Goal: Check status: Check status

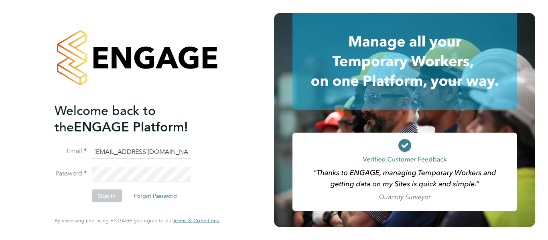
type input "cscportals@randstadcpe.com"
click at [109, 196] on button "Sign In" at bounding box center [106, 196] width 30 height 13
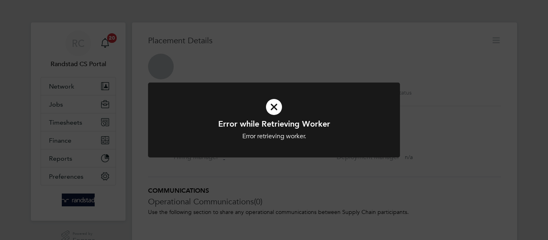
click at [274, 104] on icon at bounding box center [274, 106] width 209 height 31
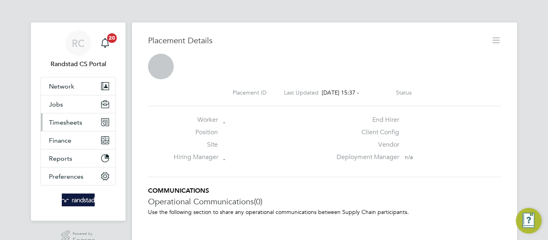
click at [77, 123] on span "Timesheets" at bounding box center [65, 123] width 33 height 8
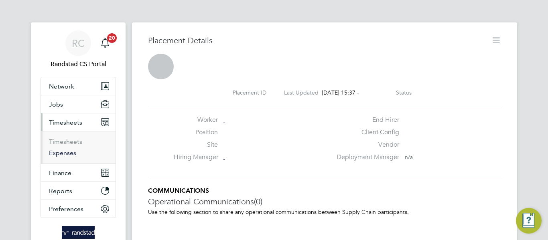
click at [68, 150] on link "Expenses" at bounding box center [62, 153] width 27 height 8
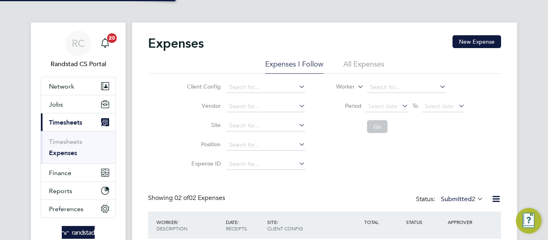
scroll to position [20, 97]
click at [377, 70] on li "All Expenses" at bounding box center [363, 66] width 41 height 14
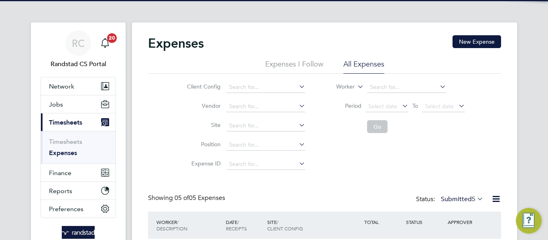
click at [472, 200] on span "5" at bounding box center [474, 199] width 4 height 8
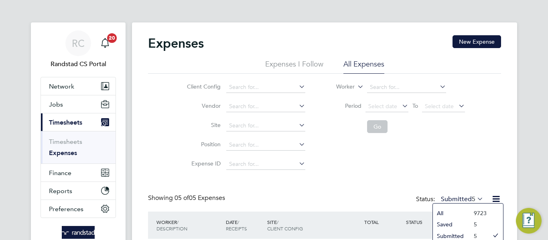
click at [460, 210] on li "All" at bounding box center [451, 213] width 37 height 11
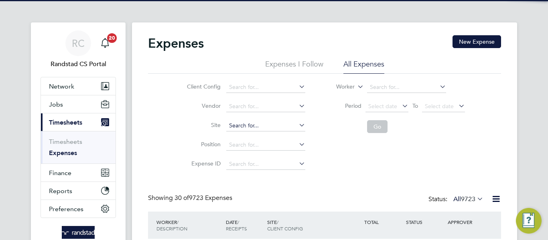
click at [247, 126] on input at bounding box center [265, 125] width 79 height 11
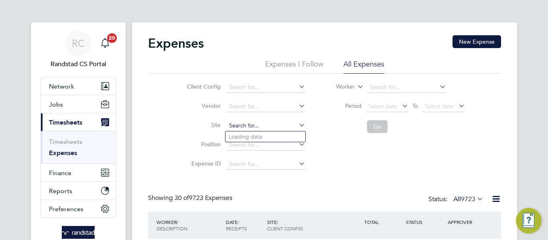
paste input "Guildford"
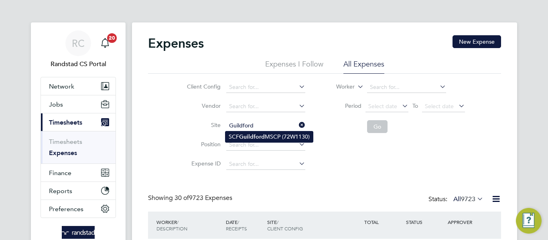
click at [251, 132] on li "SCF Guildford MSCP (72W1130)" at bounding box center [268, 137] width 87 height 11
type input "SCF Guildford MSCP (72W1130)"
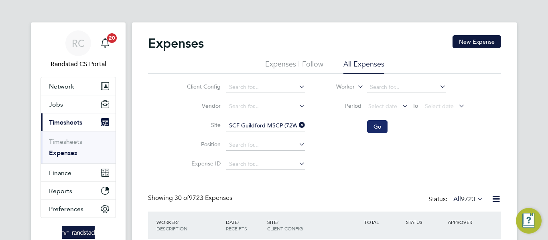
click at [373, 126] on button "Go" at bounding box center [377, 126] width 20 height 13
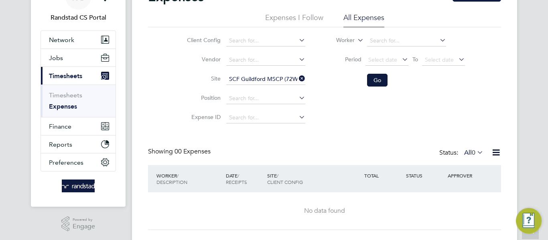
click at [286, 19] on li "Expenses I Follow" at bounding box center [294, 20] width 58 height 14
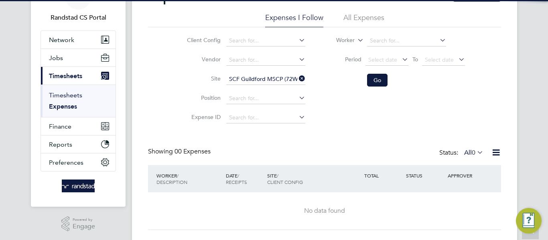
click at [57, 93] on link "Timesheets" at bounding box center [65, 95] width 33 height 8
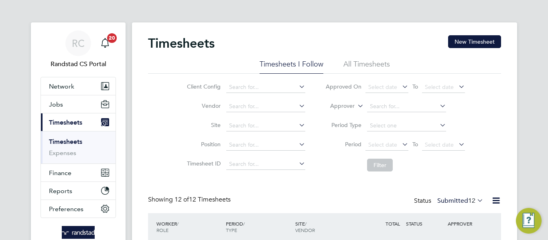
click at [354, 68] on li "All Timesheets" at bounding box center [366, 66] width 47 height 14
click at [442, 200] on label "Submitted 63" at bounding box center [460, 201] width 46 height 8
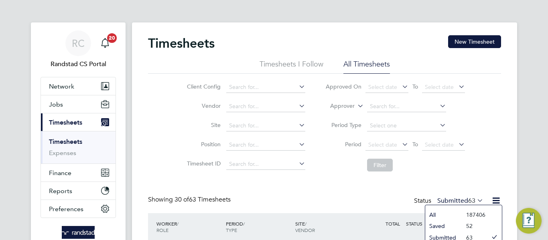
click at [450, 211] on li "All" at bounding box center [443, 214] width 37 height 11
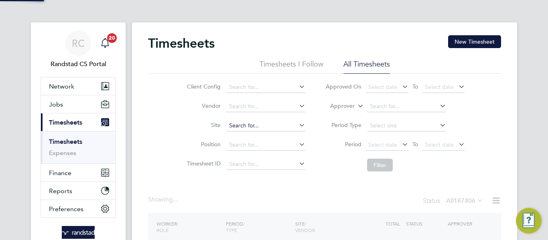
click at [240, 124] on input at bounding box center [265, 125] width 79 height 11
paste input "Guildford"
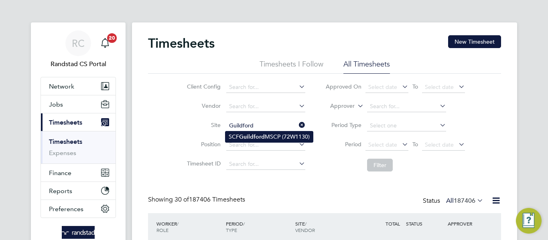
click at [255, 134] on b "Guildford" at bounding box center [252, 137] width 26 height 7
type input "SCF Guildford MSCP (72W1130)"
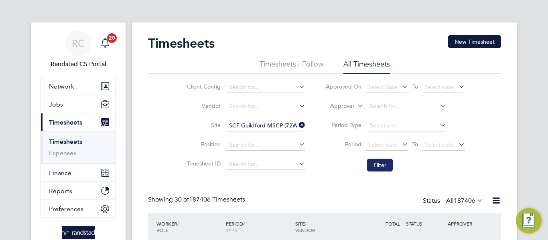
click at [374, 164] on button "Filter" at bounding box center [380, 165] width 26 height 13
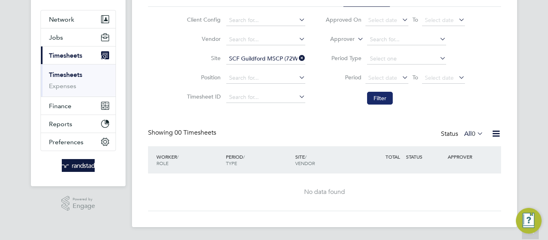
click at [374, 95] on button "Filter" at bounding box center [380, 98] width 26 height 13
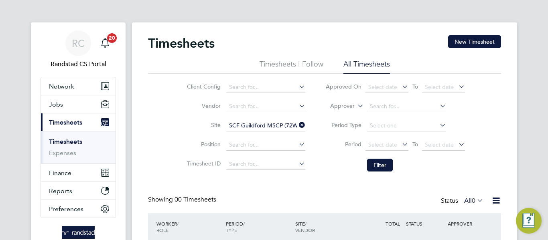
click at [297, 124] on icon at bounding box center [297, 125] width 0 height 11
click at [246, 128] on input at bounding box center [265, 125] width 79 height 11
type input "philips"
click at [249, 107] on input at bounding box center [265, 106] width 79 height 11
paste input "philips"
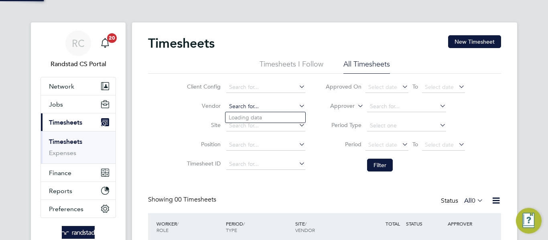
type input "philips"
click at [250, 141] on input at bounding box center [265, 145] width 79 height 11
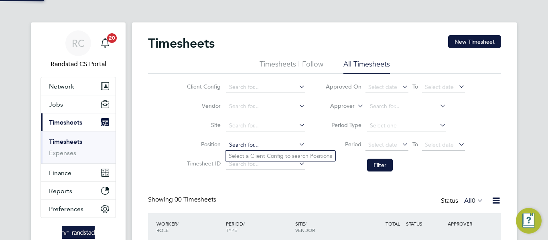
paste input "philips"
type input "philips"
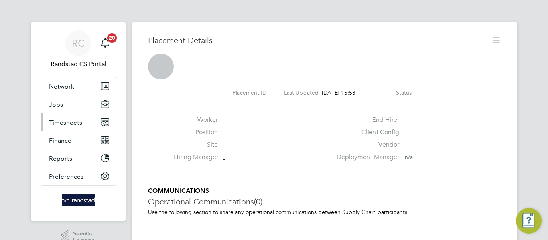
click at [71, 124] on span "Timesheets" at bounding box center [65, 123] width 33 height 8
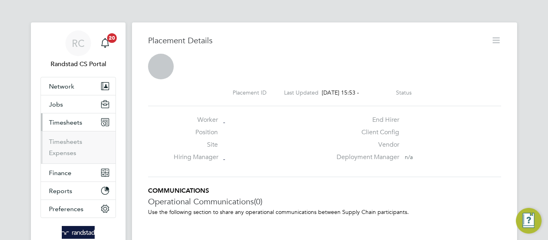
click at [69, 136] on ul "Timesheets Expenses" at bounding box center [78, 147] width 75 height 32
click at [71, 142] on link "Timesheets" at bounding box center [65, 142] width 33 height 8
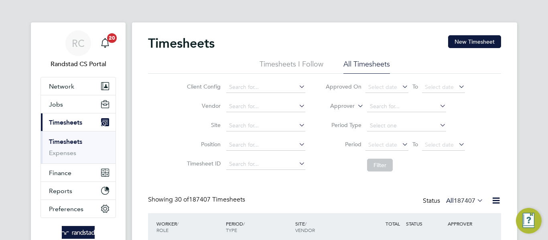
scroll to position [4, 4]
click at [258, 126] on input at bounding box center [265, 125] width 79 height 11
type input "midland def"
click at [205, 168] on li "Timesheet ID" at bounding box center [244, 164] width 141 height 19
click at [246, 160] on input at bounding box center [265, 164] width 79 height 11
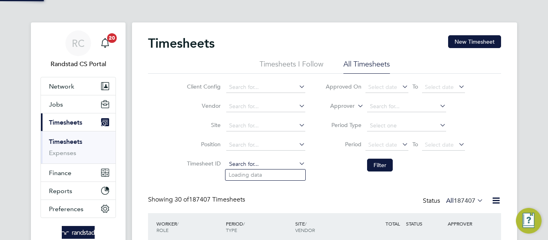
paste input "1828399"
click at [289, 172] on li "TS 1828399" at bounding box center [265, 175] width 80 height 11
type input "TS1828399"
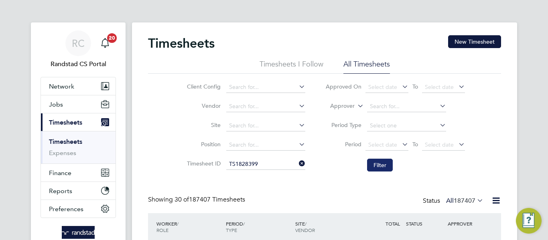
click at [373, 160] on button "Filter" at bounding box center [380, 165] width 26 height 13
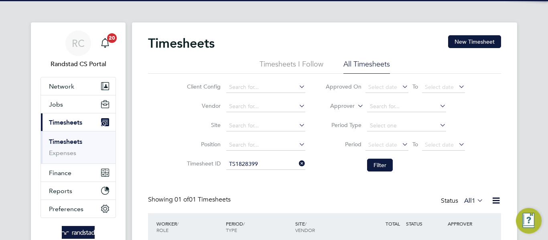
scroll to position [56, 0]
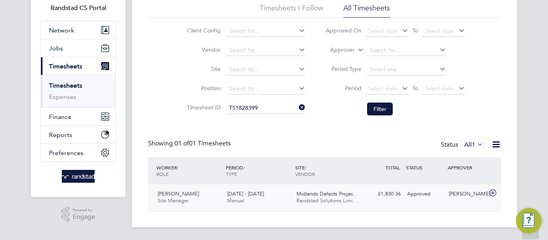
click at [389, 204] on div "Adam Lawley Site Manager 20 - 26 Sep 2025 20 - 26 Sep 2025 Manual Midlands Defe…" at bounding box center [324, 197] width 353 height 26
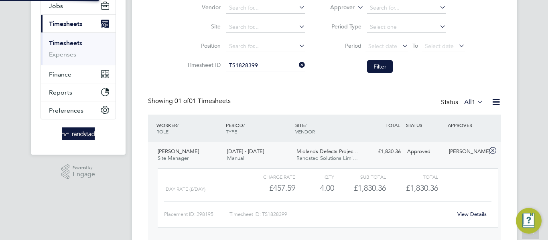
scroll to position [130, 0]
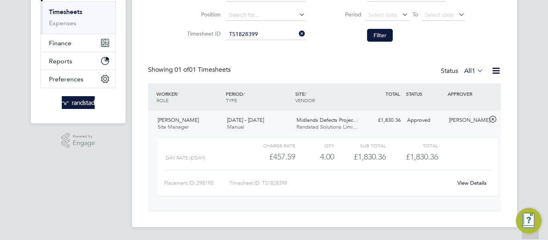
click at [463, 182] on link "View Details" at bounding box center [471, 183] width 29 height 7
click at [466, 185] on link "View Details" at bounding box center [471, 183] width 29 height 7
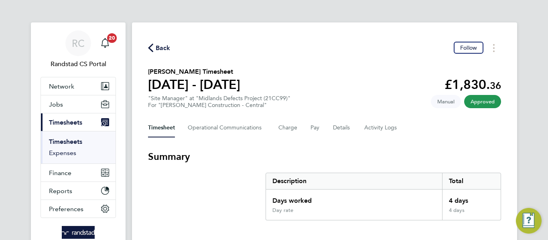
click at [65, 152] on link "Expenses" at bounding box center [62, 153] width 27 height 8
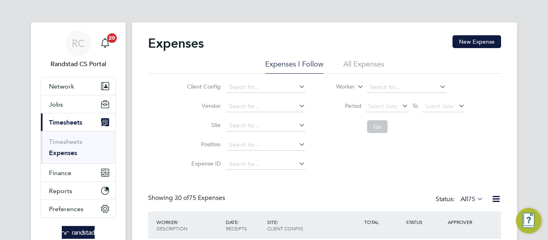
click at [350, 60] on li "All Expenses" at bounding box center [363, 66] width 41 height 14
click at [253, 130] on input at bounding box center [265, 125] width 79 height 11
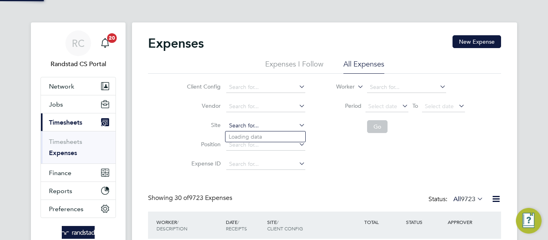
paste input "21CC99"
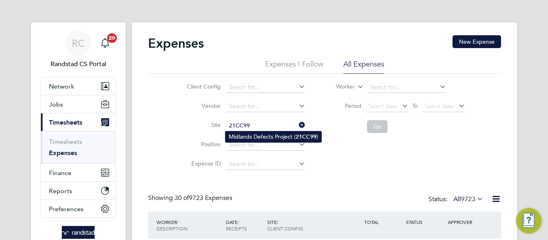
click at [258, 137] on li "Midlands Defects Project ( 21CC99 )" at bounding box center [273, 137] width 96 height 11
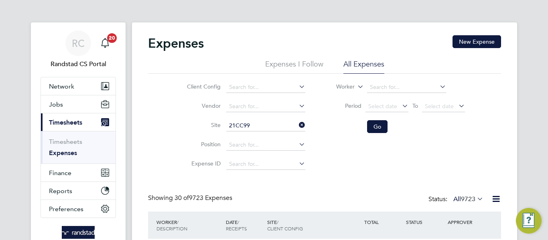
type input "Midlands Defects Project (21CC99)"
click at [376, 125] on button "Go" at bounding box center [377, 126] width 20 height 13
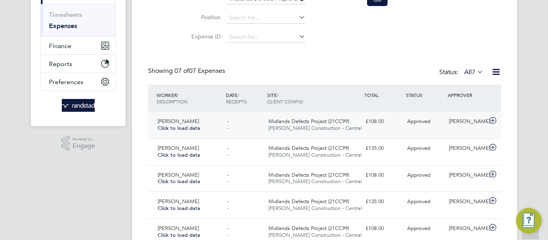
click at [346, 121] on span "Midlands Defects Project (21CC99)" at bounding box center [308, 121] width 81 height 7
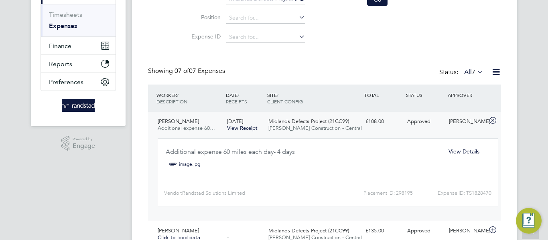
click at [456, 149] on span "View Details" at bounding box center [463, 151] width 31 height 7
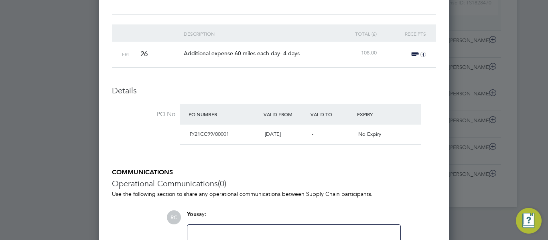
click at [416, 54] on span "1" at bounding box center [417, 55] width 18 height 10
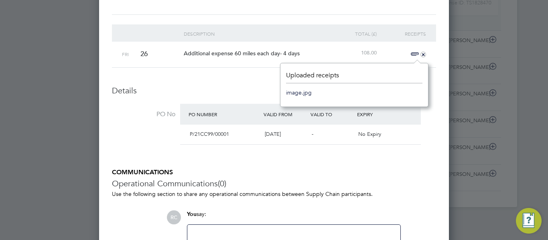
click at [298, 92] on link "image.jpg" at bounding box center [299, 93] width 26 height 12
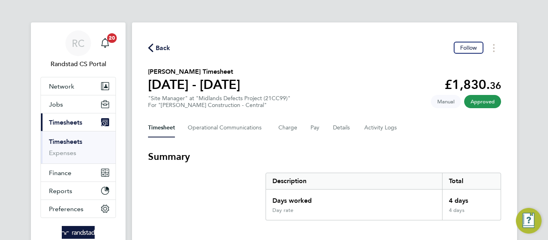
click at [271, 100] on div ""Site Manager" at "Midlands Defects Project (21CC99)" For "[PERSON_NAME] Constr…" at bounding box center [219, 102] width 142 height 14
copy div "21CC99"
